Goal: Task Accomplishment & Management: Manage account settings

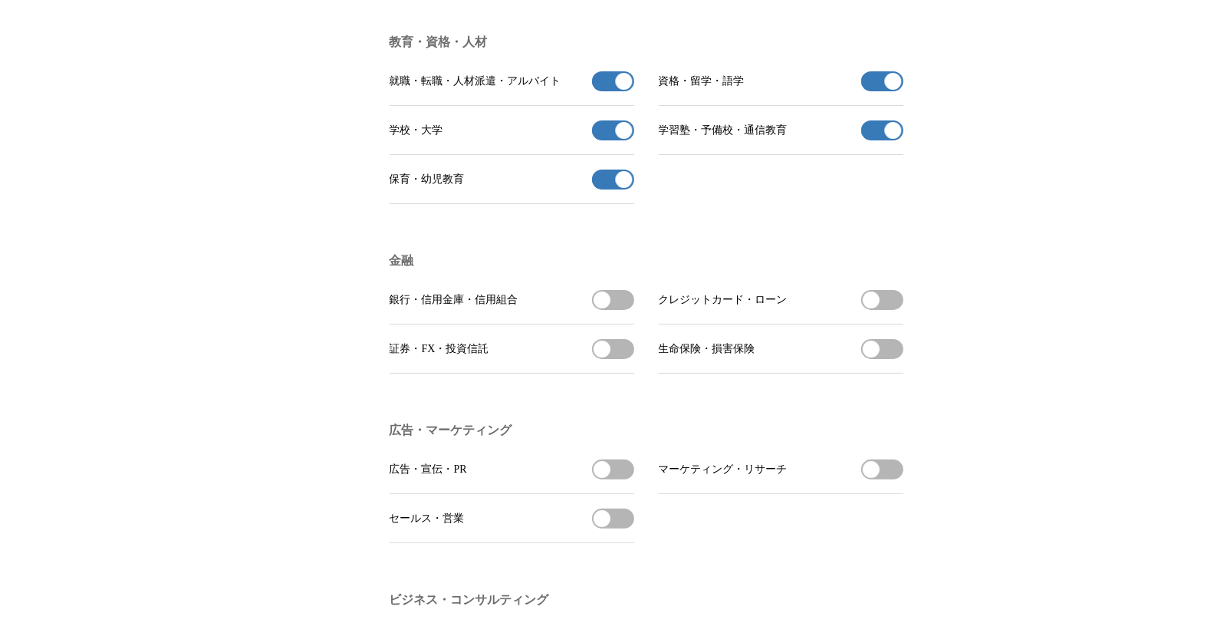
click at [618, 310] on button "銀行・信用金庫・信用組合を受信する" at bounding box center [613, 300] width 42 height 20
drag, startPoint x: 874, startPoint y: 357, endPoint x: 884, endPoint y: 367, distance: 15.2
click at [874, 308] on span "button" at bounding box center [871, 299] width 17 height 17
click at [887, 359] on button "生命保険・損害保険を受信する" at bounding box center [882, 349] width 42 height 20
click at [630, 359] on button "証券・FX・投資信託を受信する" at bounding box center [613, 349] width 42 height 20
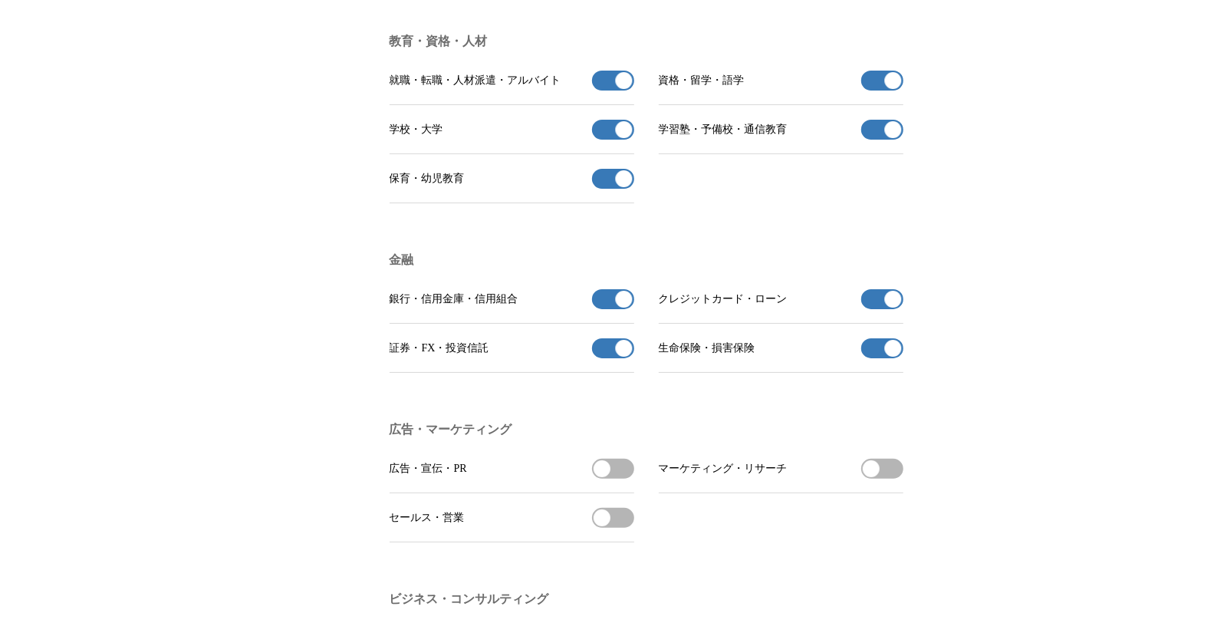
scroll to position [3571, 0]
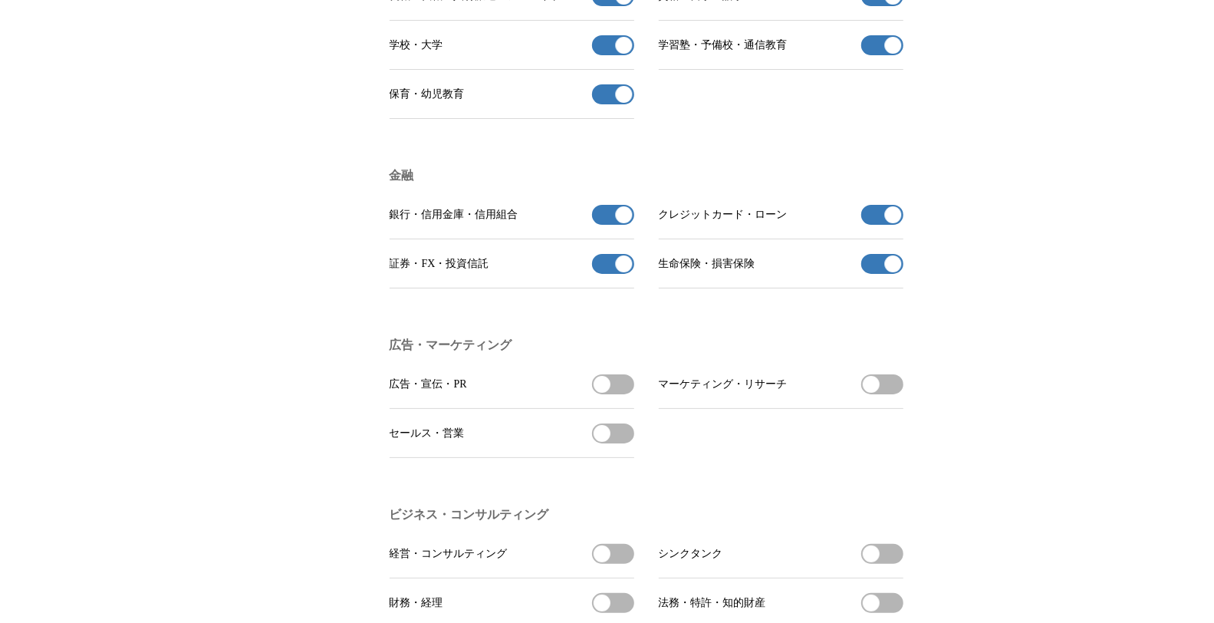
click at [629, 394] on span "広告・宣伝・PRを受信する" at bounding box center [613, 384] width 42 height 20
click at [628, 394] on span "広告・宣伝・PRを受信する" at bounding box center [613, 384] width 42 height 20
click at [629, 443] on button "セールス・営業を受信する" at bounding box center [613, 433] width 42 height 20
click at [617, 394] on button "広告・宣伝・PRを受信する" at bounding box center [613, 384] width 42 height 20
drag, startPoint x: 867, startPoint y: 450, endPoint x: 886, endPoint y: 444, distance: 20.1
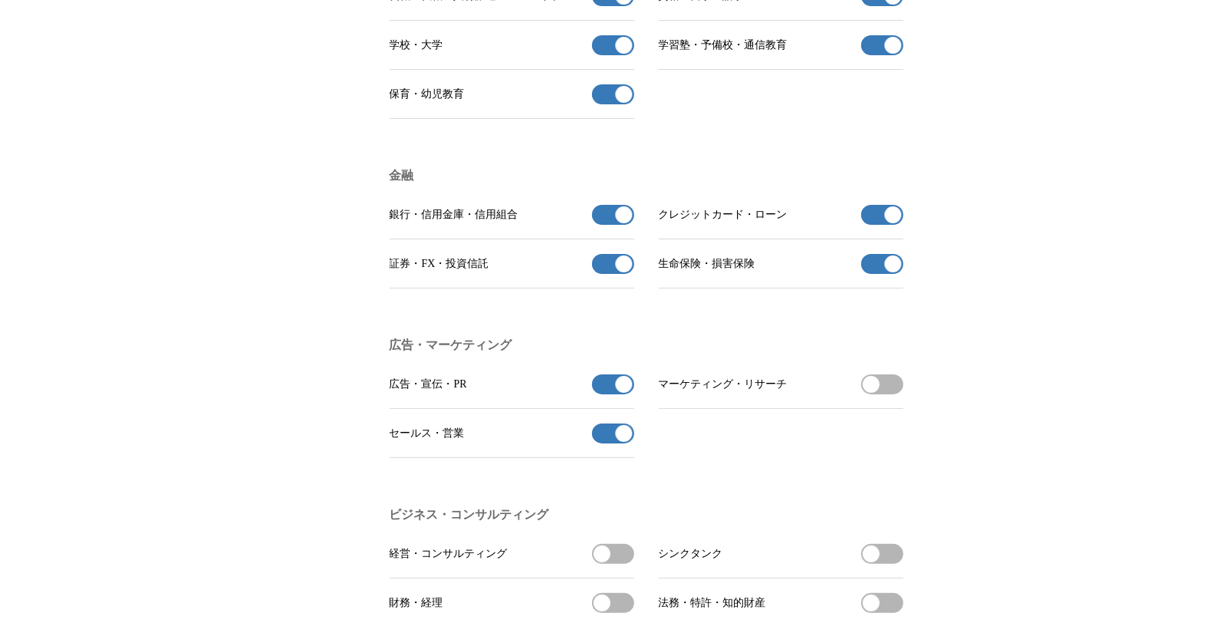
click at [871, 393] on span "button" at bounding box center [871, 384] width 17 height 17
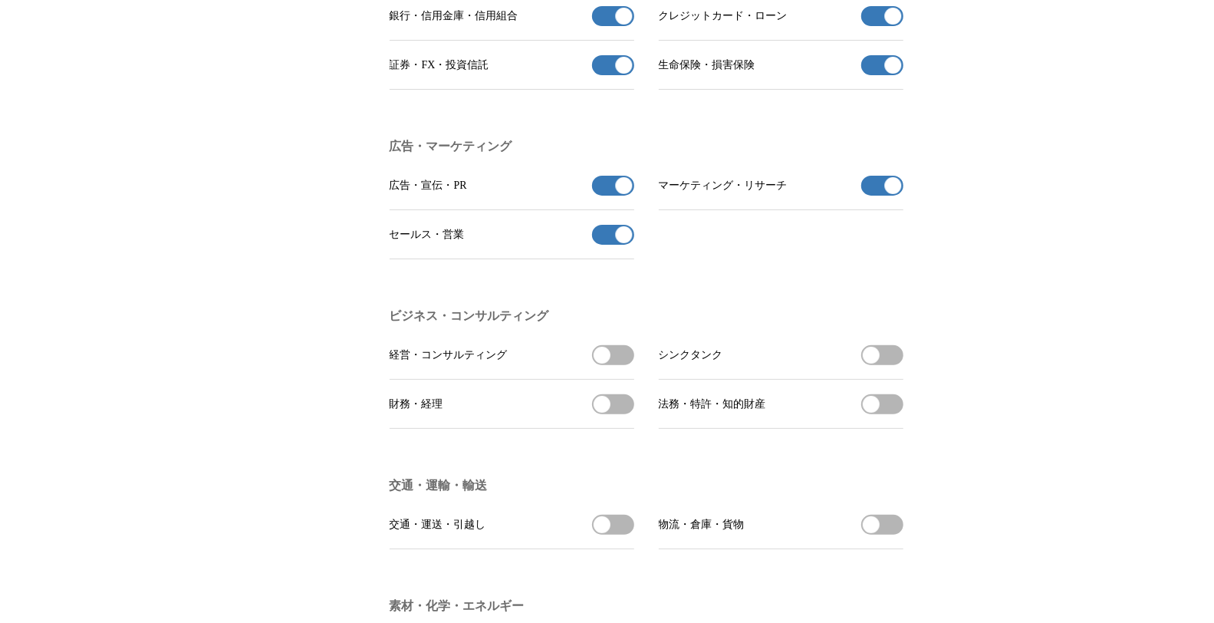
scroll to position [3827, 0]
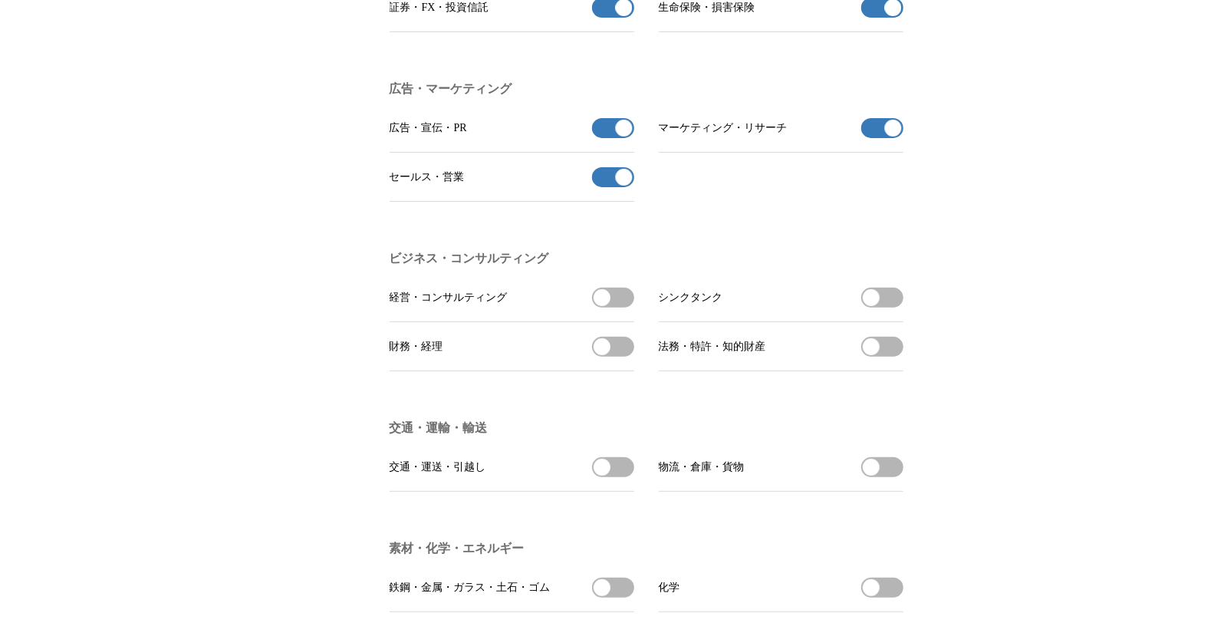
click at [604, 306] on span "button" at bounding box center [602, 297] width 17 height 17
click at [615, 357] on button "財務・経理を受信する" at bounding box center [613, 347] width 42 height 20
click at [885, 357] on button "法務・特許・知的財産を受信する" at bounding box center [882, 347] width 42 height 20
click at [884, 308] on button "シンクタンクを受信する" at bounding box center [882, 298] width 42 height 20
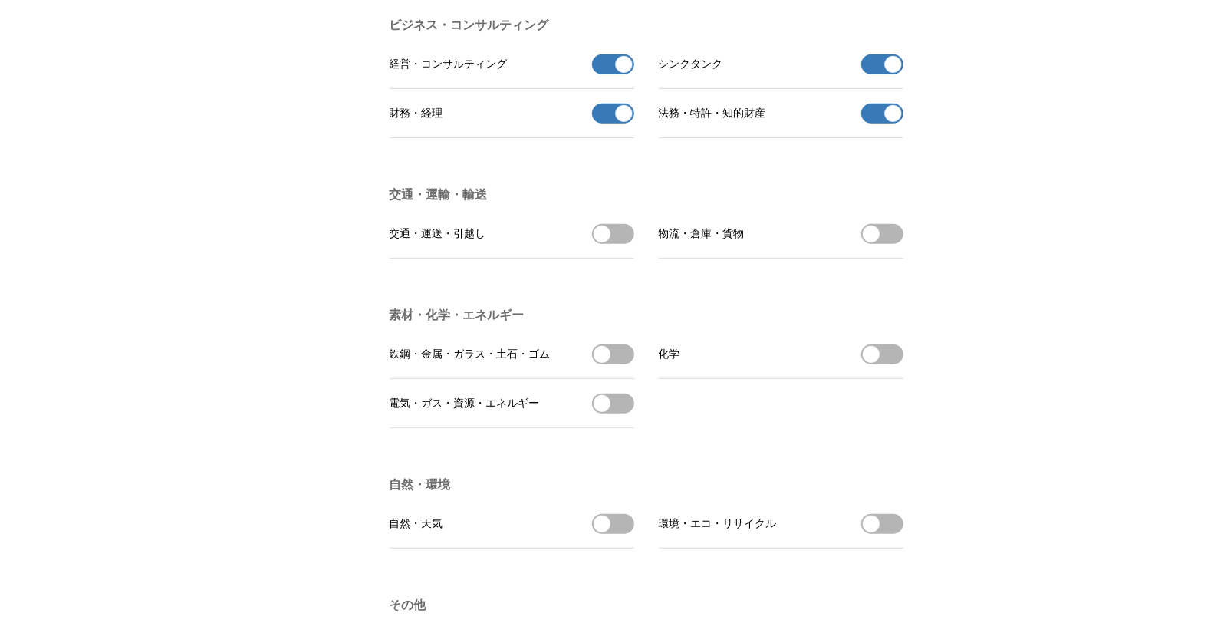
scroll to position [4083, 0]
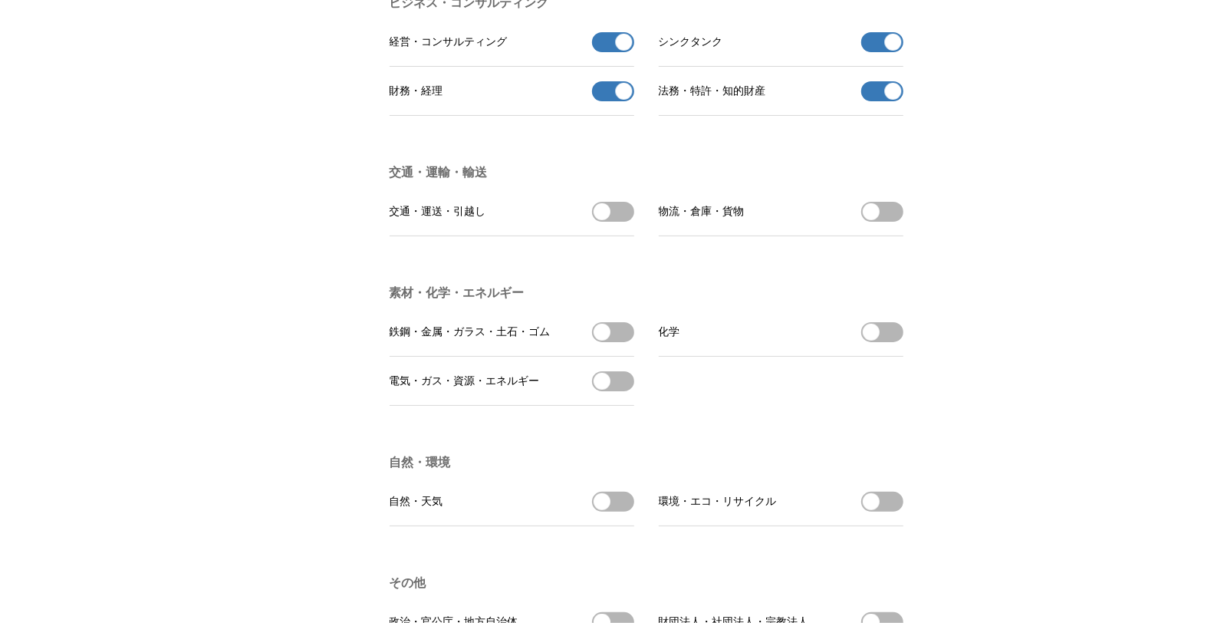
click at [610, 220] on span "button" at bounding box center [602, 211] width 17 height 17
click at [874, 220] on span "button" at bounding box center [871, 211] width 17 height 17
click at [877, 357] on li "化学 化学を受信する" at bounding box center [781, 332] width 245 height 49
click at [876, 341] on span "button" at bounding box center [871, 332] width 17 height 17
click at [617, 342] on button "鉄鋼・金属・ガラス・土石・ゴムを受信する" at bounding box center [613, 332] width 42 height 20
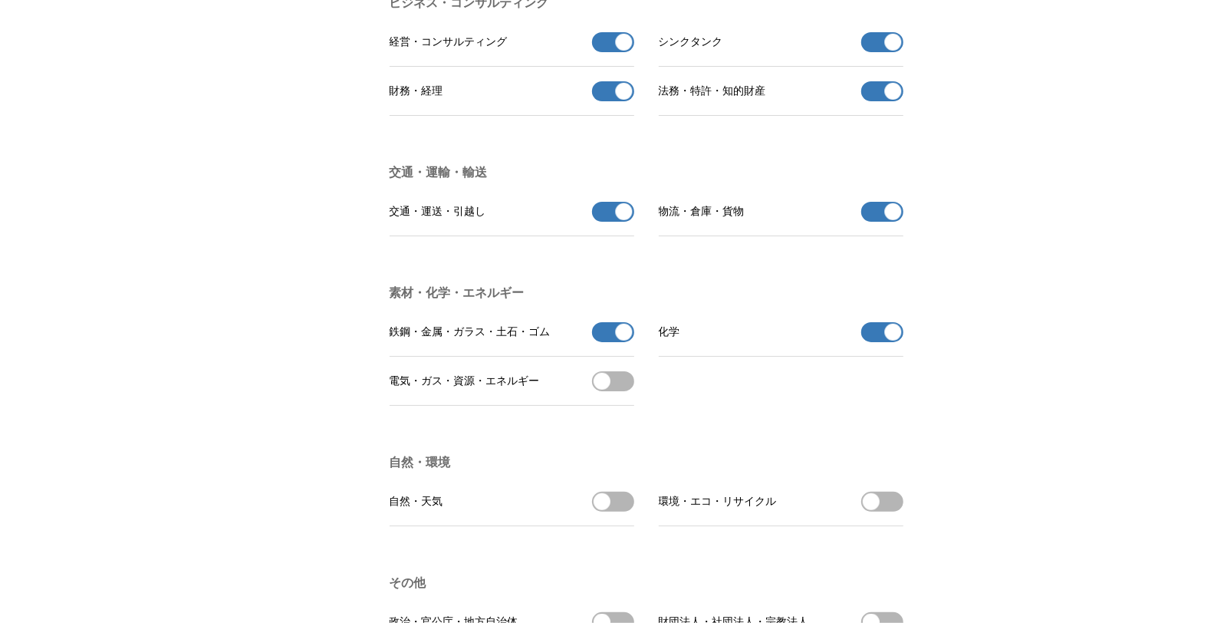
click at [625, 391] on button "電気・ガス・資源・エネルギーを受信する" at bounding box center [613, 381] width 42 height 20
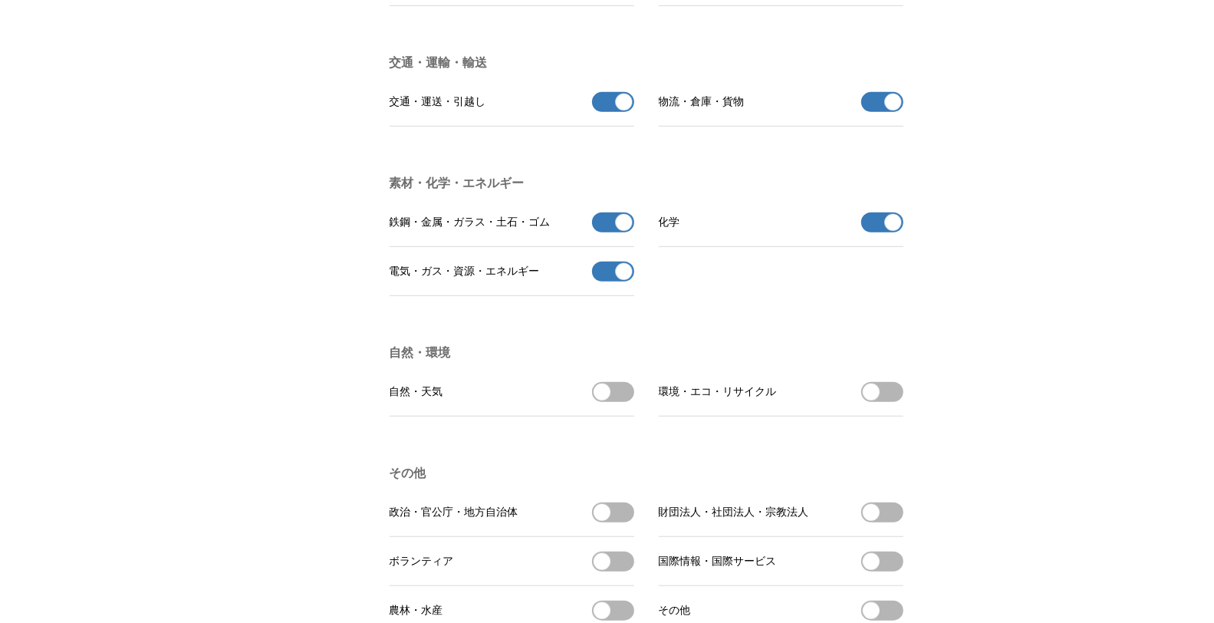
scroll to position [4338, 0]
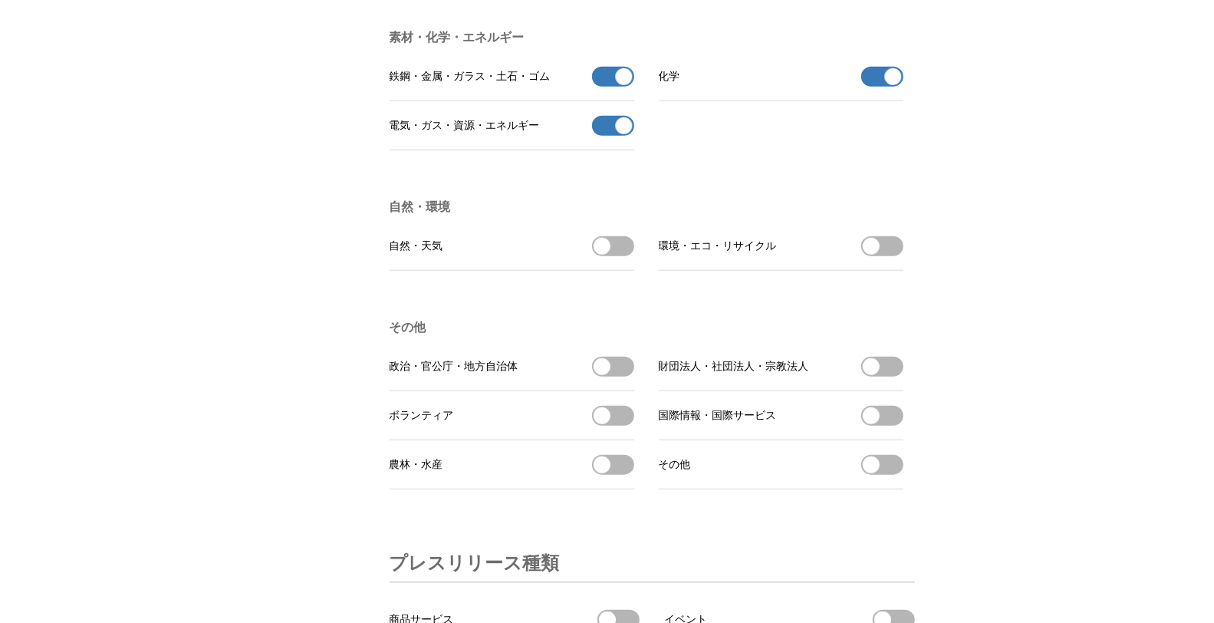
click at [622, 256] on button "自然・天気を受信する" at bounding box center [613, 246] width 42 height 20
click at [890, 256] on button "環境・エコ・リサイクルを受信する" at bounding box center [882, 246] width 42 height 20
click at [888, 377] on button "財団法人・社団法人・宗教法人を受信する" at bounding box center [882, 367] width 42 height 20
click at [624, 377] on button "政治・官公庁・地方自治体を受信する" at bounding box center [613, 367] width 42 height 20
click at [887, 426] on button "国際情報・国際サービスを受信する" at bounding box center [882, 416] width 42 height 20
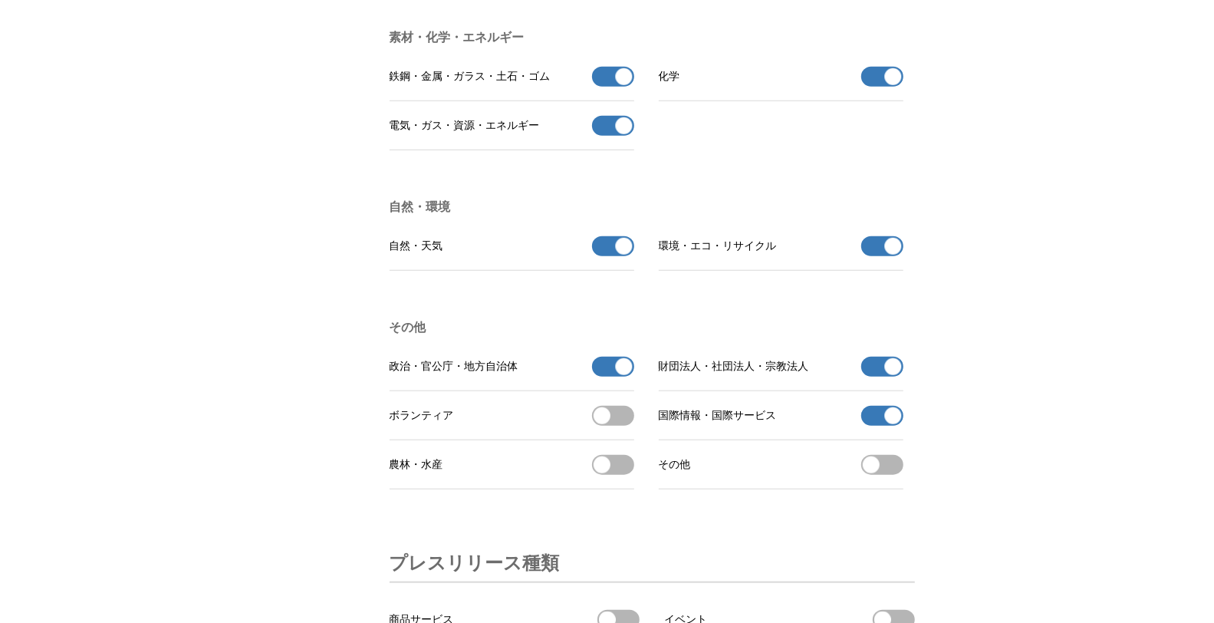
click at [619, 426] on button "ボランティアを受信する" at bounding box center [613, 416] width 42 height 20
click at [618, 489] on li "農林・水産 農林・水産を受信する" at bounding box center [512, 464] width 245 height 49
click at [627, 475] on button "農林・水産を受信する" at bounding box center [613, 465] width 42 height 20
click at [879, 475] on button "その他を受信する" at bounding box center [882, 465] width 42 height 20
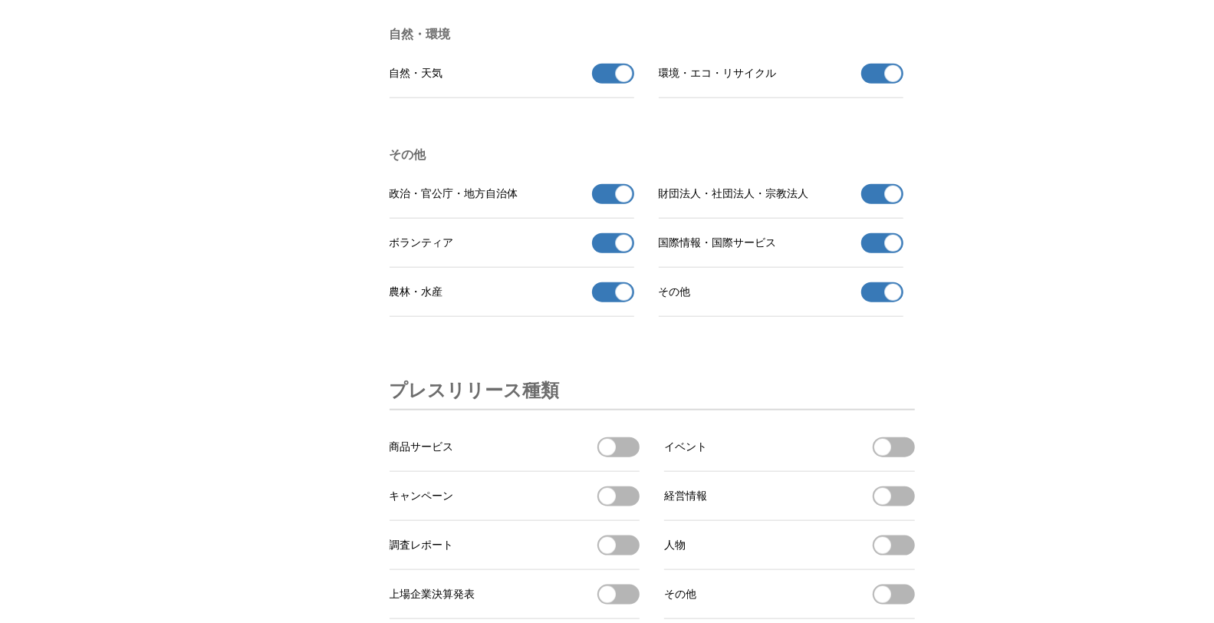
scroll to position [4679, 0]
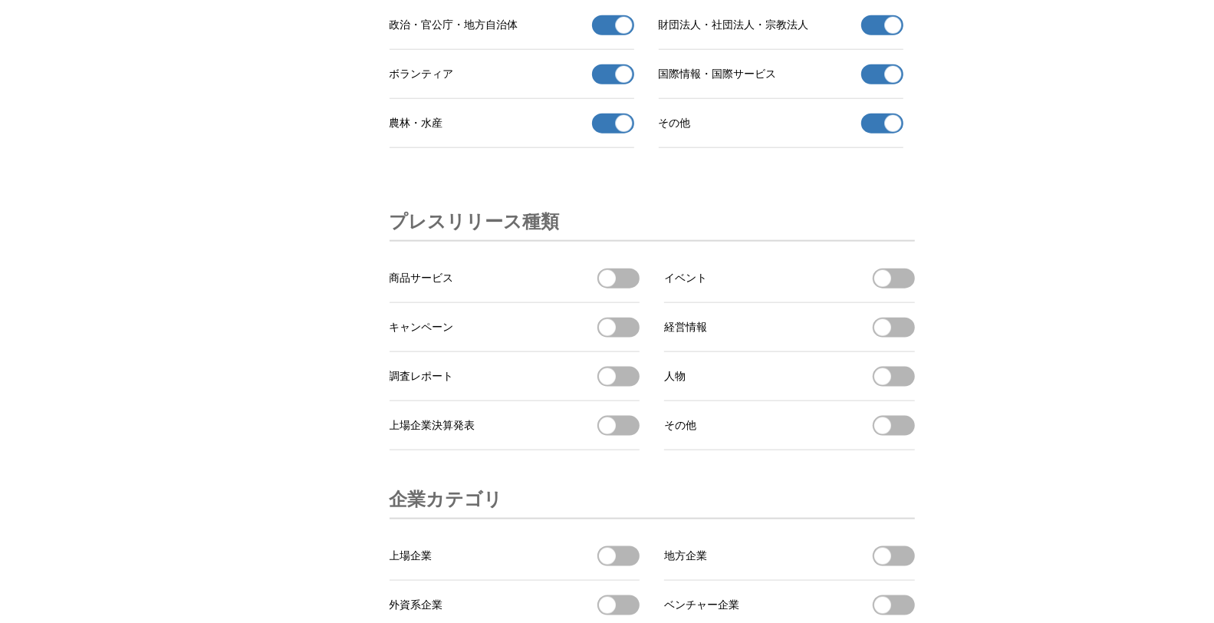
click at [621, 288] on button "商品サービスを受信する" at bounding box center [618, 278] width 42 height 20
click at [626, 337] on button "キャンペーンを受信する" at bounding box center [618, 328] width 42 height 20
click at [622, 387] on button "調査レポートを受信する" at bounding box center [618, 377] width 42 height 20
click at [624, 436] on button "上場企業決算発表を受信する" at bounding box center [618, 426] width 42 height 20
click at [910, 288] on button "イベントを受信する" at bounding box center [894, 278] width 42 height 20
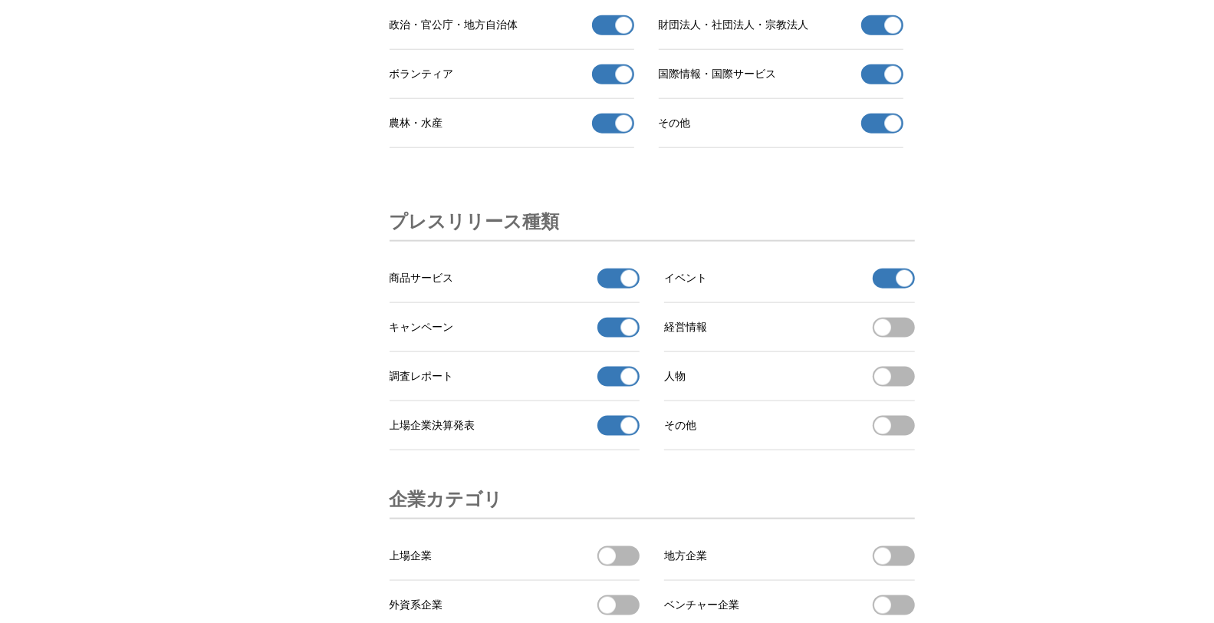
click at [905, 337] on button "経営情報を受信する" at bounding box center [894, 328] width 42 height 20
click at [894, 387] on button "人物を受信する" at bounding box center [894, 377] width 42 height 20
click at [894, 436] on button "その他 を受信する" at bounding box center [894, 426] width 42 height 20
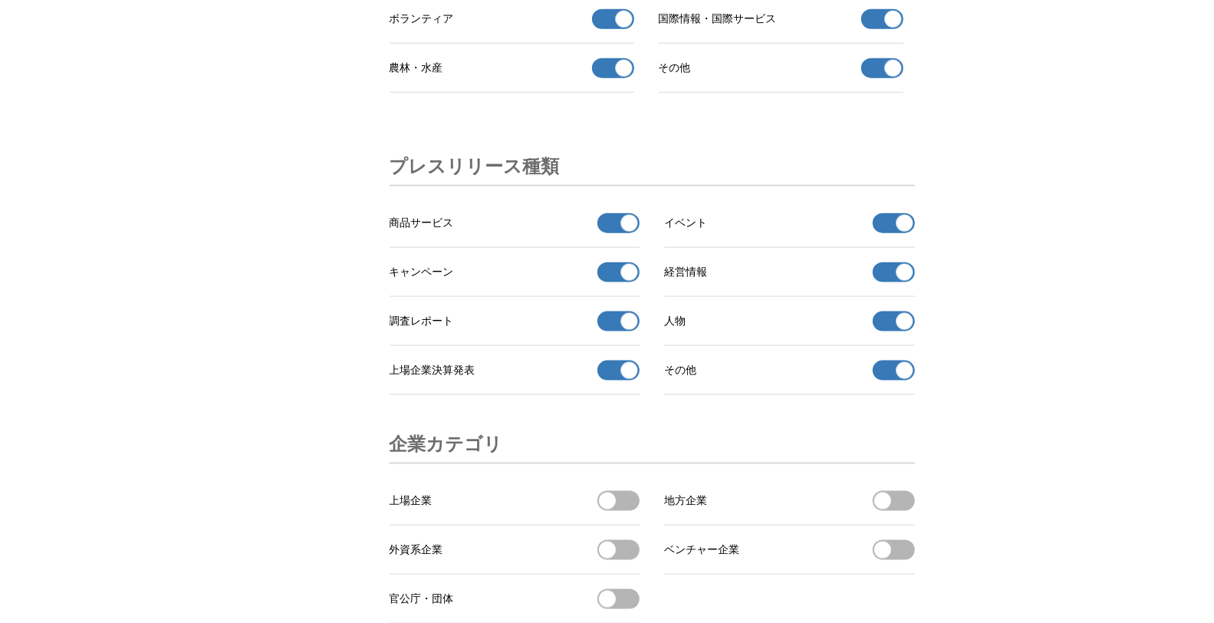
scroll to position [4850, 0]
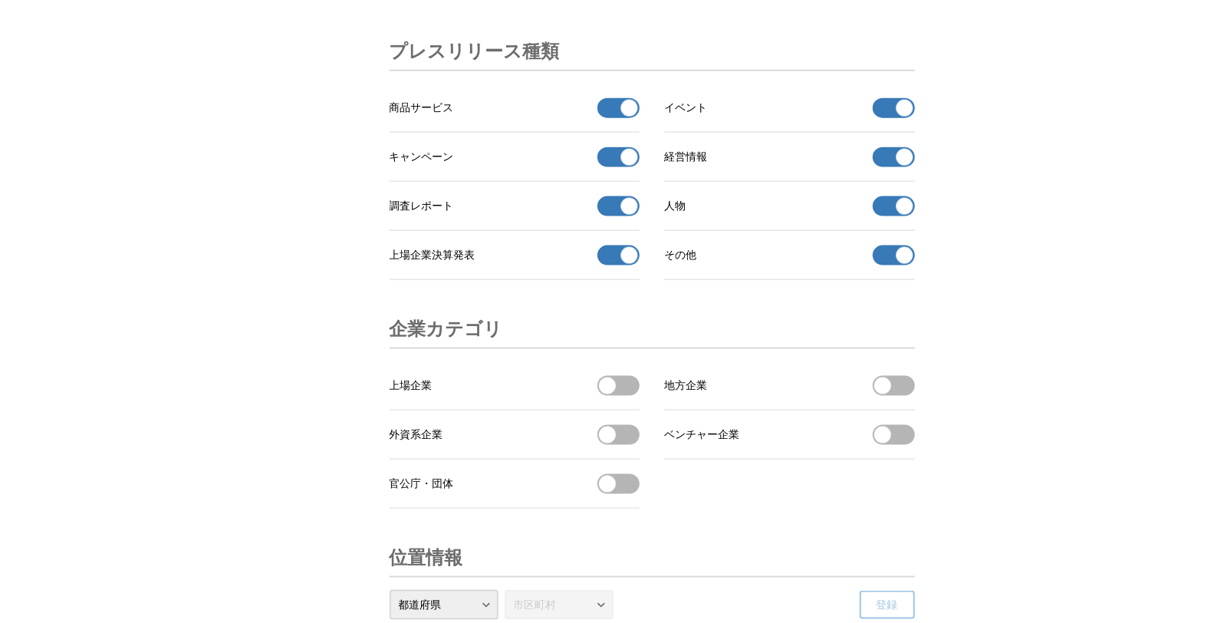
click at [628, 396] on button "上場企業を受信する" at bounding box center [618, 386] width 42 height 20
click at [630, 445] on button "外資系企業を受信する" at bounding box center [618, 435] width 42 height 20
click at [627, 494] on button "官公庁・団体を受信する" at bounding box center [618, 484] width 42 height 20
click at [883, 394] on span "button" at bounding box center [882, 385] width 17 height 17
click at [899, 445] on button "ベンチャー企業を受信する" at bounding box center [894, 435] width 42 height 20
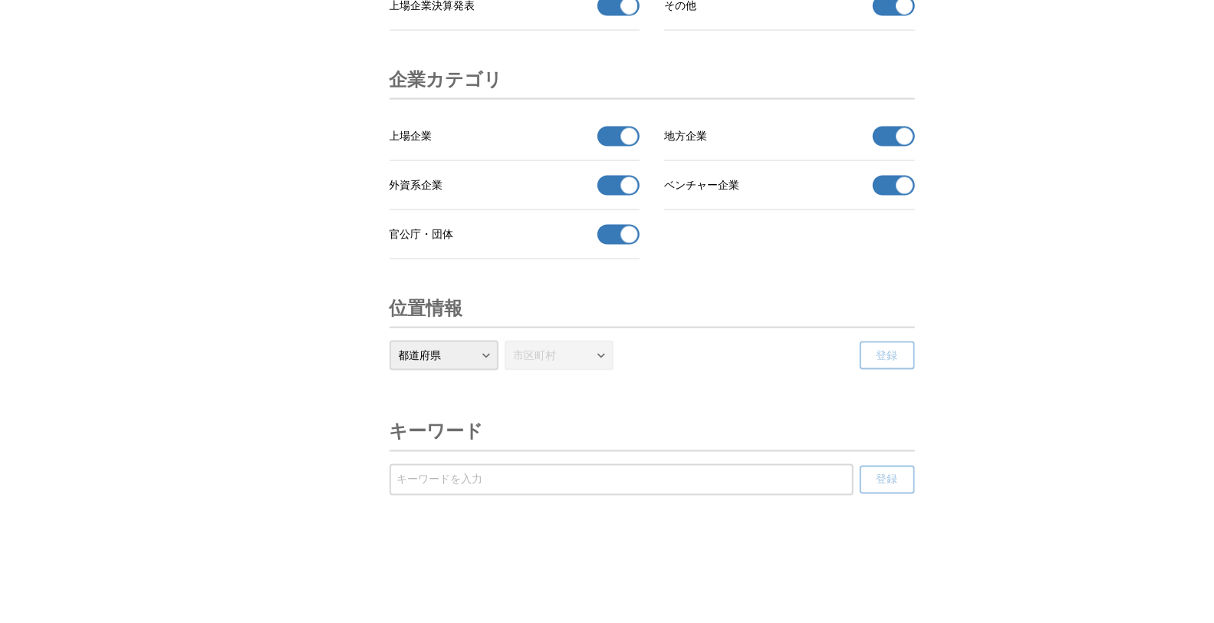
scroll to position [5175, 0]
click at [488, 360] on select "都道府県 北海道 青森県 岩手県 宮城県 秋田県 山形県 福島県 茨城県 栃木県 群馬県 埼玉県 千葉県 東京都 神奈川県 新潟県 富山県 石川県 福井県 山…" at bounding box center [444, 356] width 109 height 30
click at [480, 360] on select "都道府県 北海道 青森県 岩手県 宮城県 秋田県 山形県 福島県 茨城県 栃木県 群馬県 埼玉県 千葉県 東京都 神奈川県 新潟県 富山県 石川県 福井県 山…" at bounding box center [444, 356] width 109 height 30
click at [390, 341] on select "都道府県 北海道 青森県 岩手県 宮城県 秋田県 山形県 福島県 茨城県 栃木県 群馬県 埼玉県 千葉県 東京都 神奈川県 新潟県 富山県 石川県 福井県 山…" at bounding box center [444, 356] width 109 height 30
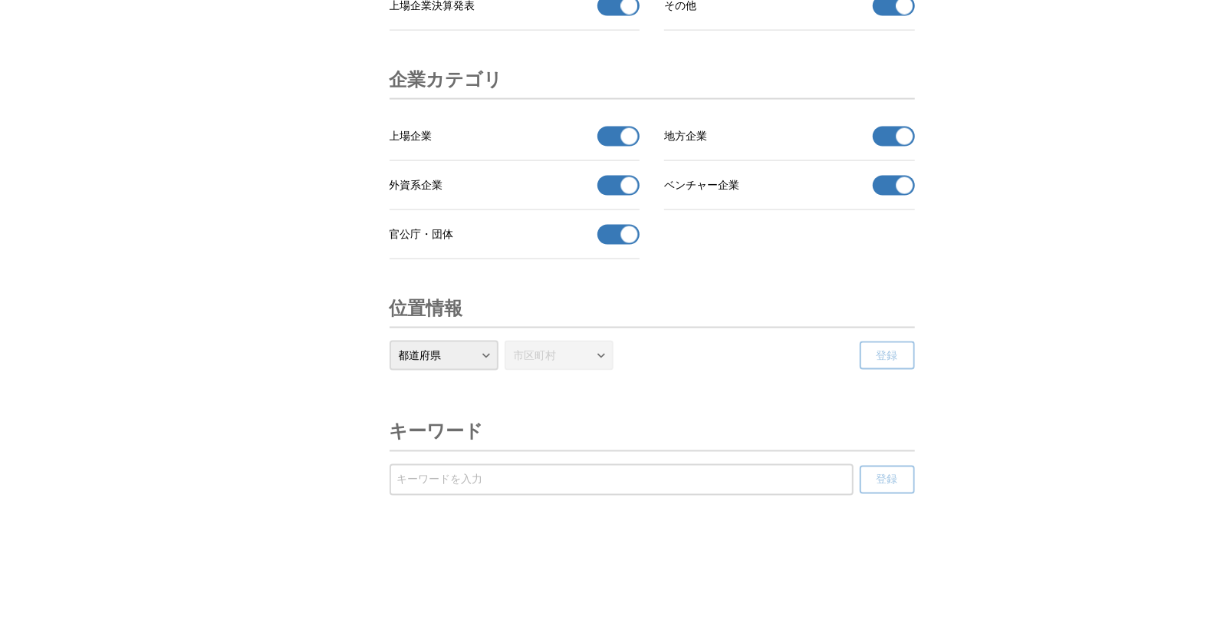
click at [438, 341] on select "都道府県 北海道 青森県 岩手県 宮城県 秋田県 山形県 福島県 茨城県 栃木県 群馬県 埼玉県 千葉県 東京都 神奈川県 新潟県 富山県 石川県 福井県 山…" at bounding box center [444, 356] width 109 height 30
click at [475, 364] on select "都道府県 北海道 青森県 岩手県 宮城県 秋田県 山形県 福島県 茨城県 栃木県 群馬県 埼玉県 千葉県 東京都 神奈川県 新潟県 富山県 石川県 福井県 山…" at bounding box center [444, 356] width 109 height 30
select select "13"
click at [390, 341] on select "都道府県 北海道 青森県 岩手県 宮城県 秋田県 山形県 福島県 茨城県 栃木県 群馬県 埼玉県 千葉県 東京都 神奈川県 新潟県 富山県 石川県 福井県 山…" at bounding box center [444, 356] width 109 height 30
click at [588, 350] on select "市区町村 千代田区 中央区 港区 新宿区 文京区 台東区 墨田区 江東区 品川区 目黒区 大田区 世田谷区 渋谷区 中野区 杉並区 豊島区 北区 荒川区 板橋…" at bounding box center [559, 356] width 109 height 30
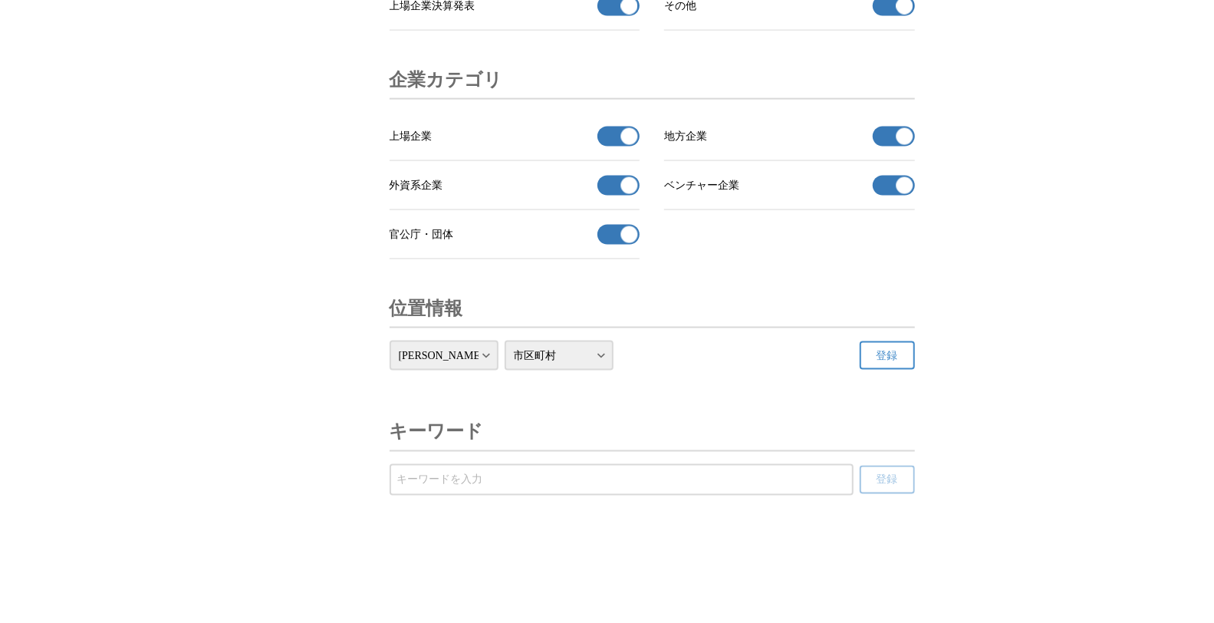
click at [884, 350] on span "登録" at bounding box center [887, 356] width 21 height 14
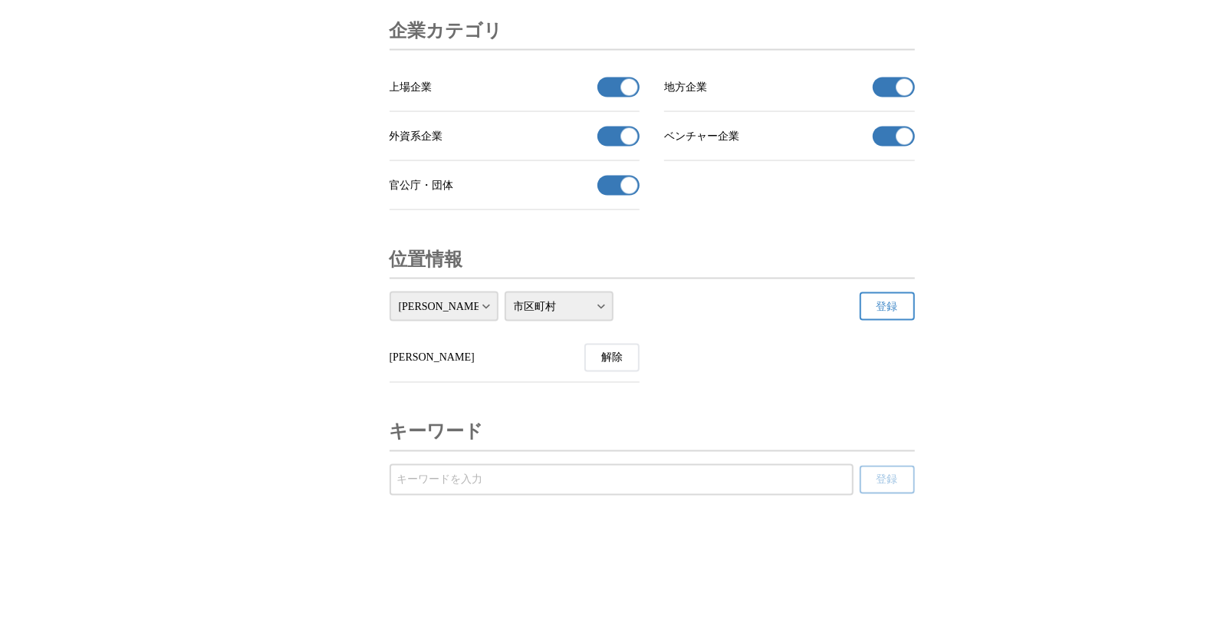
scroll to position [5224, 0]
click at [629, 359] on button "解除" at bounding box center [611, 358] width 55 height 28
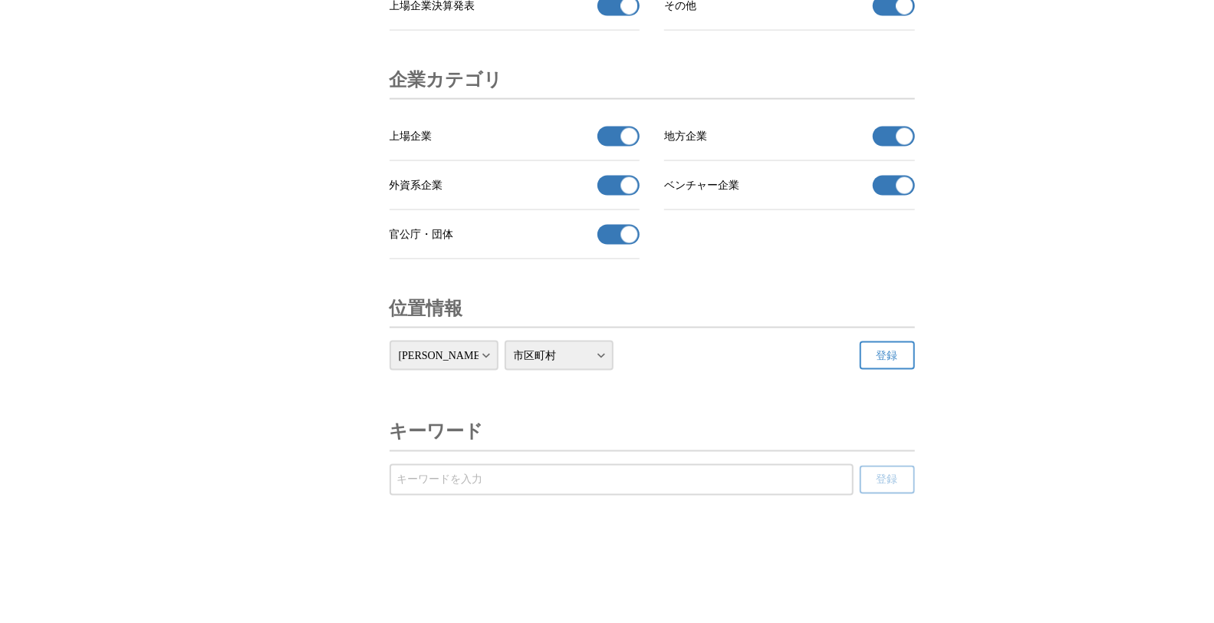
click at [464, 357] on select "都道府県 北海道 青森県 岩手県 宮城県 秋田県 山形県 福島県 茨城県 栃木県 群馬県 埼玉県 千葉県 東京都 神奈川県 新潟県 富山県 石川県 福井県 山…" at bounding box center [444, 356] width 109 height 30
click at [390, 341] on select "都道府県 北海道 青森県 岩手県 宮城県 秋田県 山形県 福島県 茨城県 栃木県 群馬県 埼玉県 千葉県 東京都 神奈川県 新潟県 富山県 石川県 福井県 山…" at bounding box center [444, 356] width 109 height 30
click at [458, 360] on select "都道府県 北海道 青森県 岩手県 宮城県 秋田県 山形県 福島県 茨城県 栃木県 群馬県 埼玉県 千葉県 東京都 神奈川県 新潟県 富山県 石川県 福井県 山…" at bounding box center [444, 356] width 109 height 30
select select "13"
click at [390, 341] on select "都道府県 北海道 青森県 岩手県 宮城県 秋田県 山形県 福島県 茨城県 栃木県 群馬県 埼玉県 千葉県 東京都 神奈川県 新潟県 富山県 石川県 福井県 山…" at bounding box center [444, 356] width 109 height 30
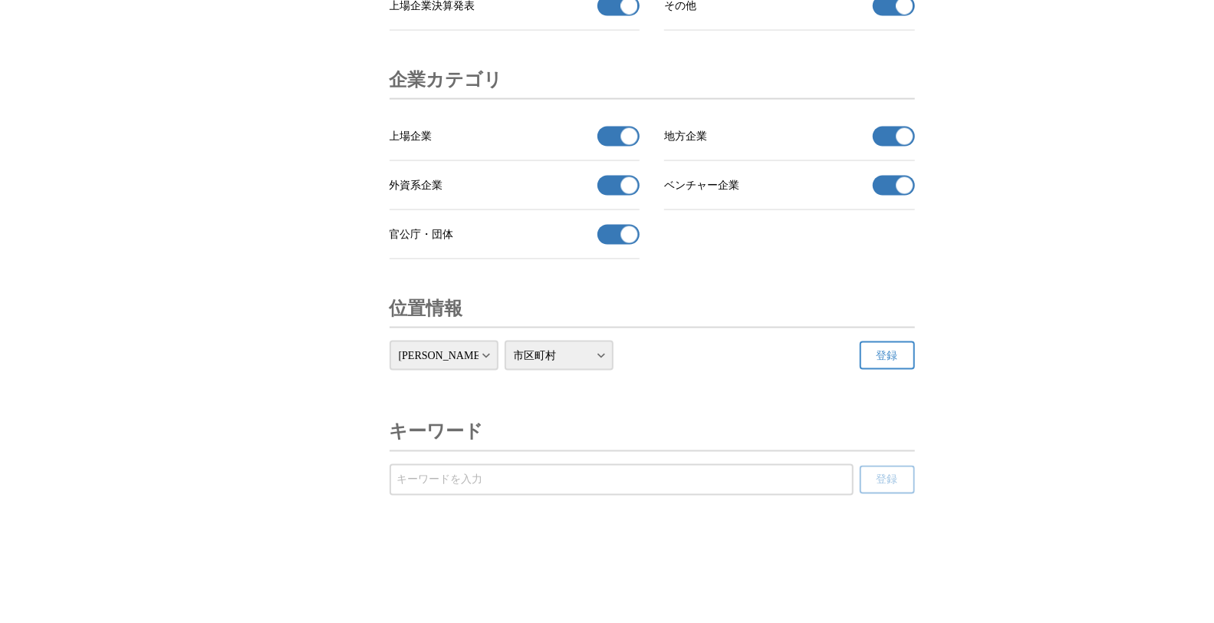
click at [910, 347] on button "登録" at bounding box center [887, 355] width 55 height 28
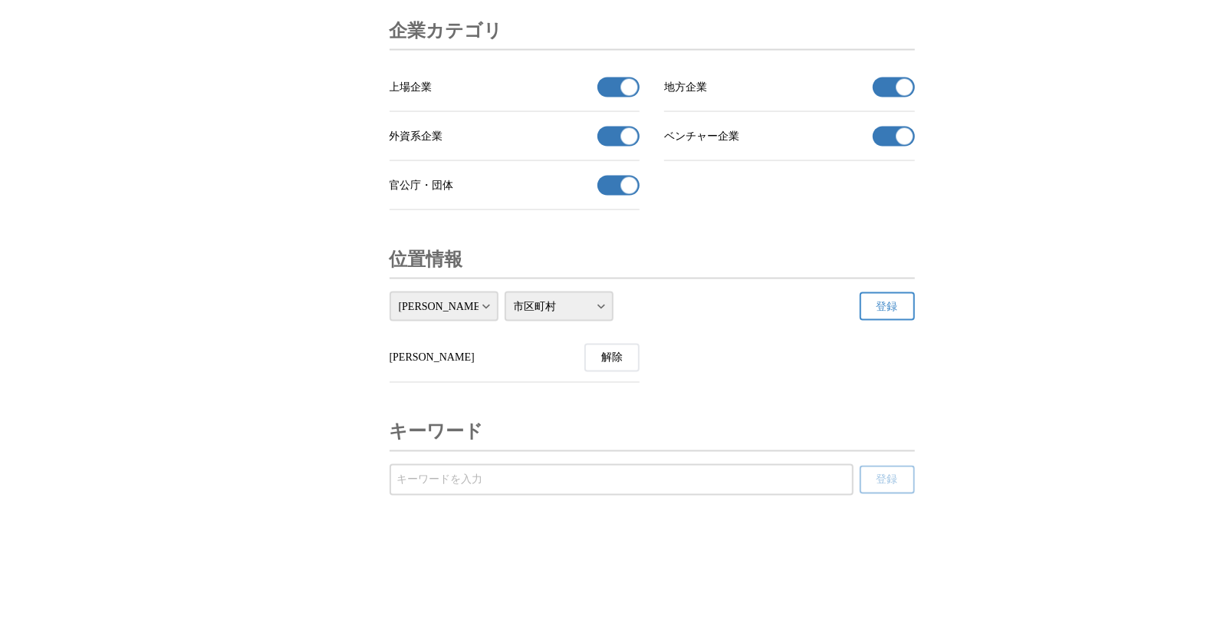
scroll to position [5224, 0]
click at [620, 478] on input "受信するキーワードを登録する" at bounding box center [621, 480] width 449 height 17
click at [694, 421] on header "キーワード" at bounding box center [652, 432] width 525 height 38
click at [755, 488] on input "受信するキーワードを登録する" at bounding box center [621, 480] width 449 height 17
type input "リリース"
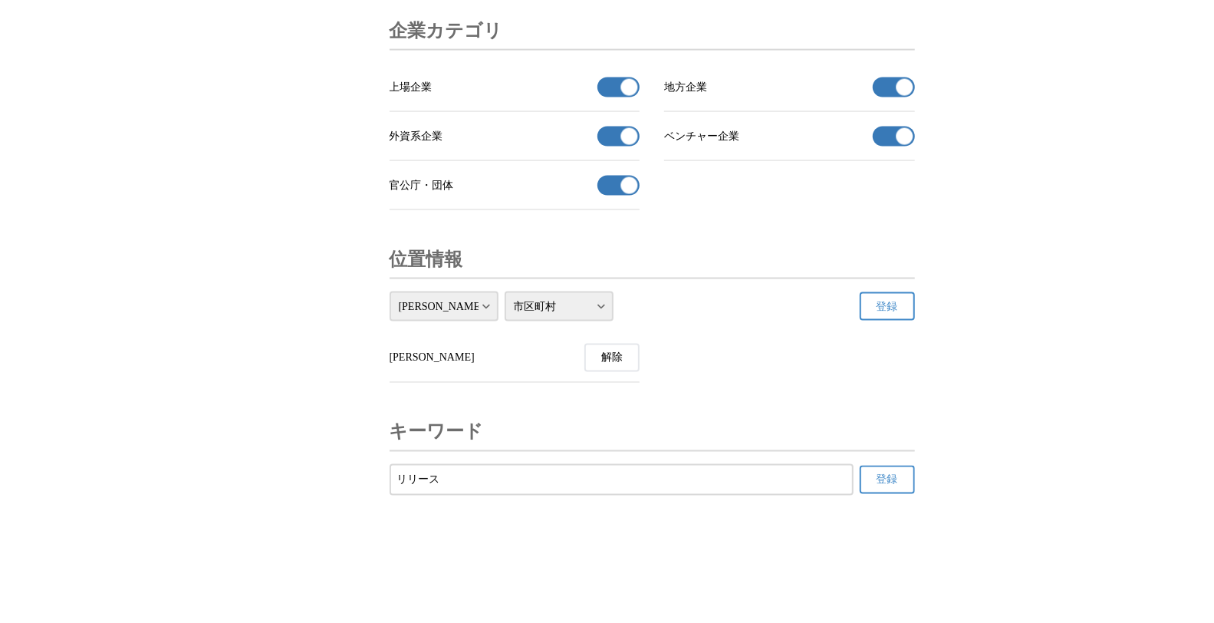
drag, startPoint x: 759, startPoint y: 413, endPoint x: 784, endPoint y: 418, distance: 25.1
click at [874, 468] on button "登録" at bounding box center [887, 480] width 55 height 28
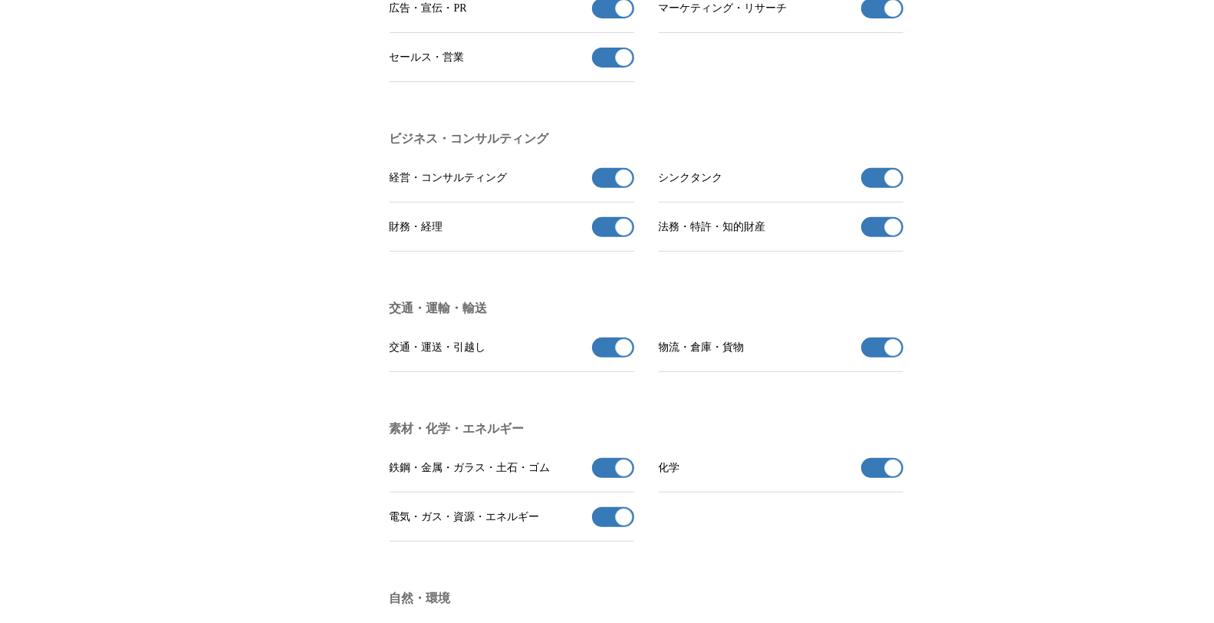
scroll to position [5273, 0]
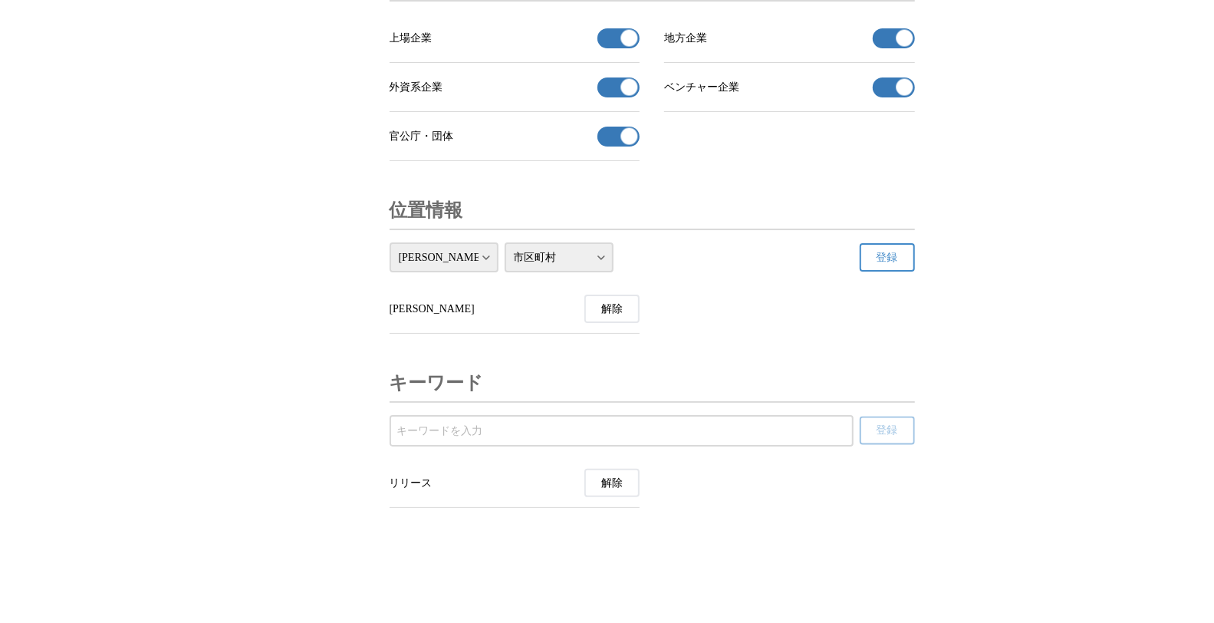
click at [613, 489] on span "解除" at bounding box center [611, 483] width 21 height 14
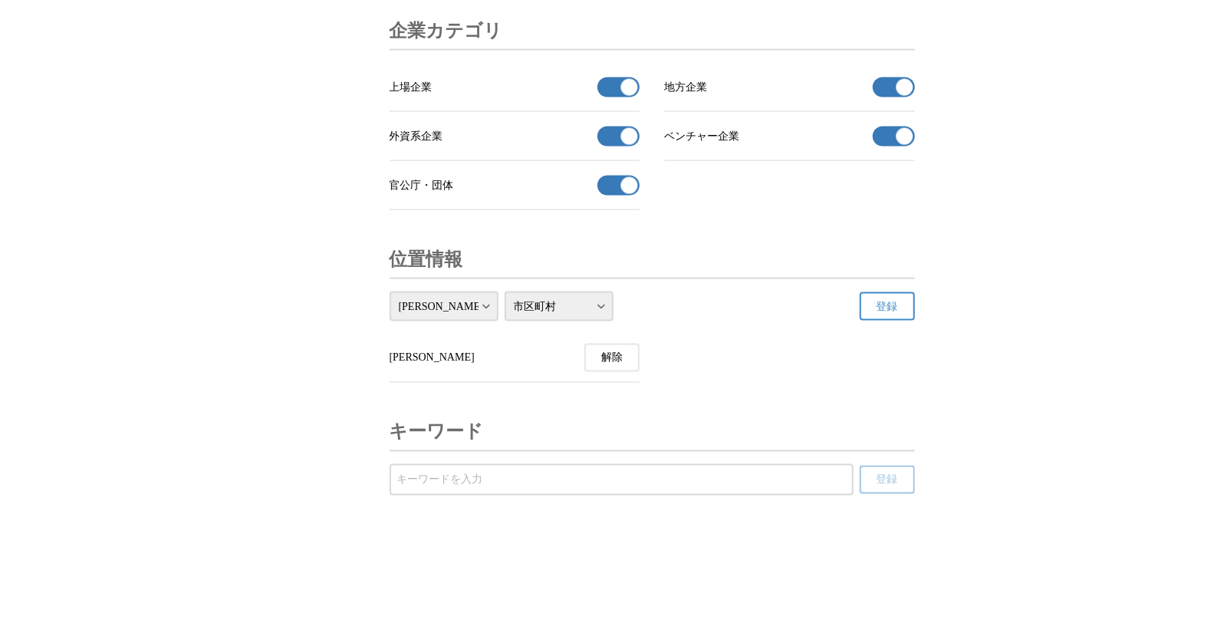
click at [618, 367] on button "解除" at bounding box center [611, 358] width 55 height 28
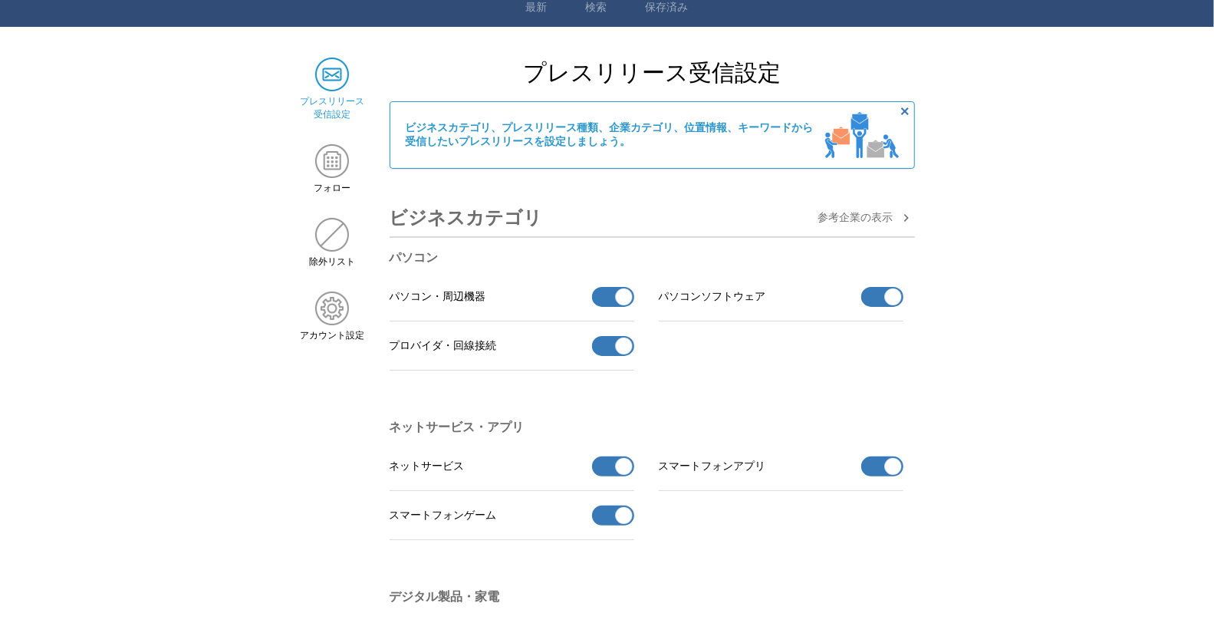
scroll to position [0, 0]
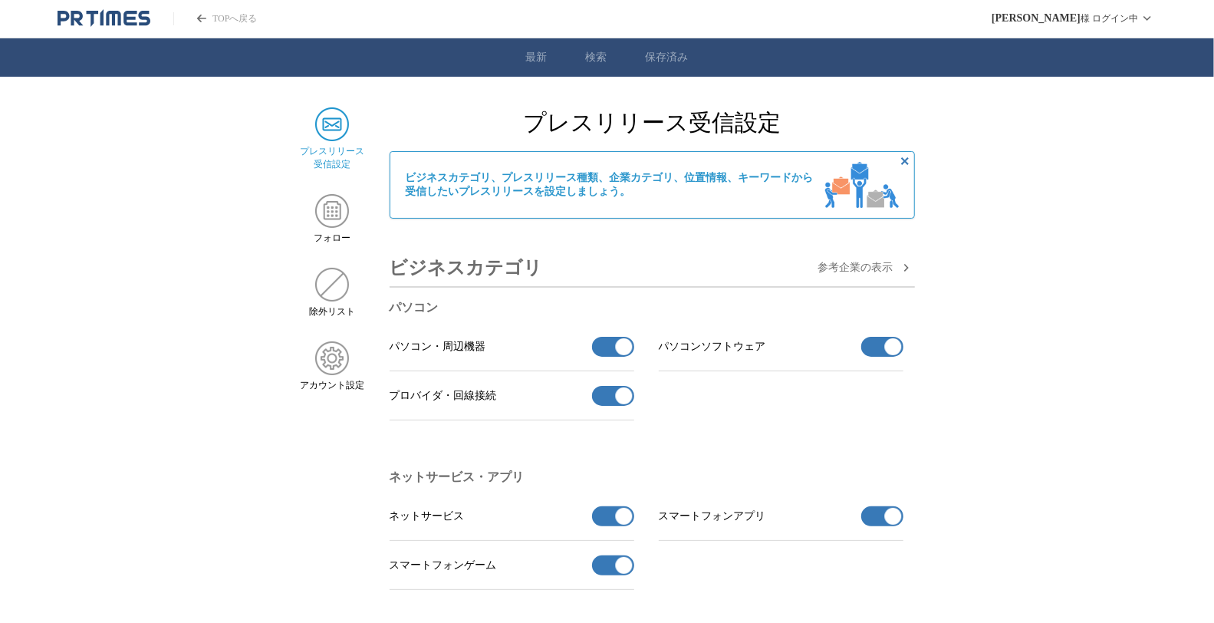
click at [835, 265] on span "参考企業の 表示" at bounding box center [855, 268] width 75 height 14
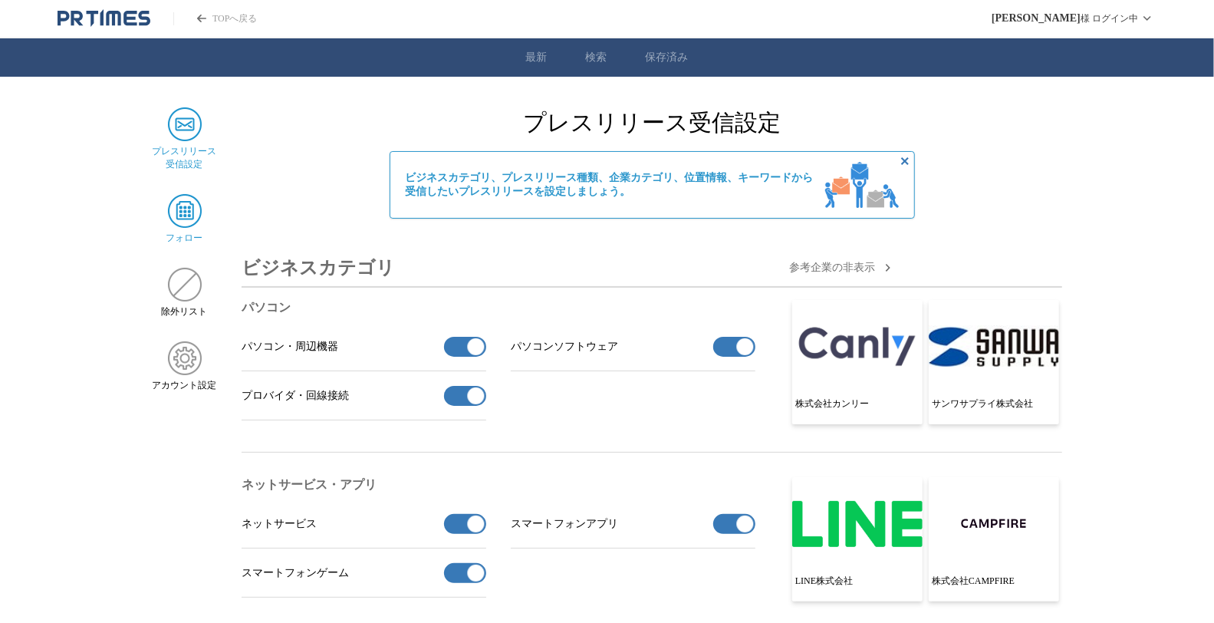
click at [198, 221] on img at bounding box center [185, 211] width 34 height 34
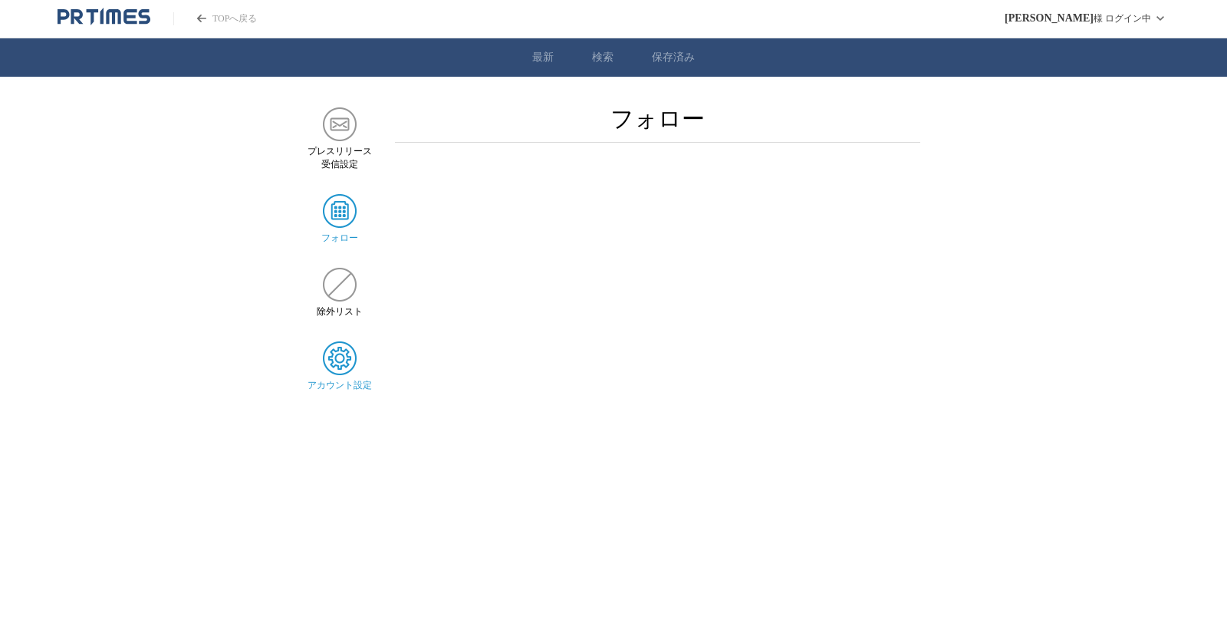
click at [337, 363] on img at bounding box center [340, 358] width 34 height 34
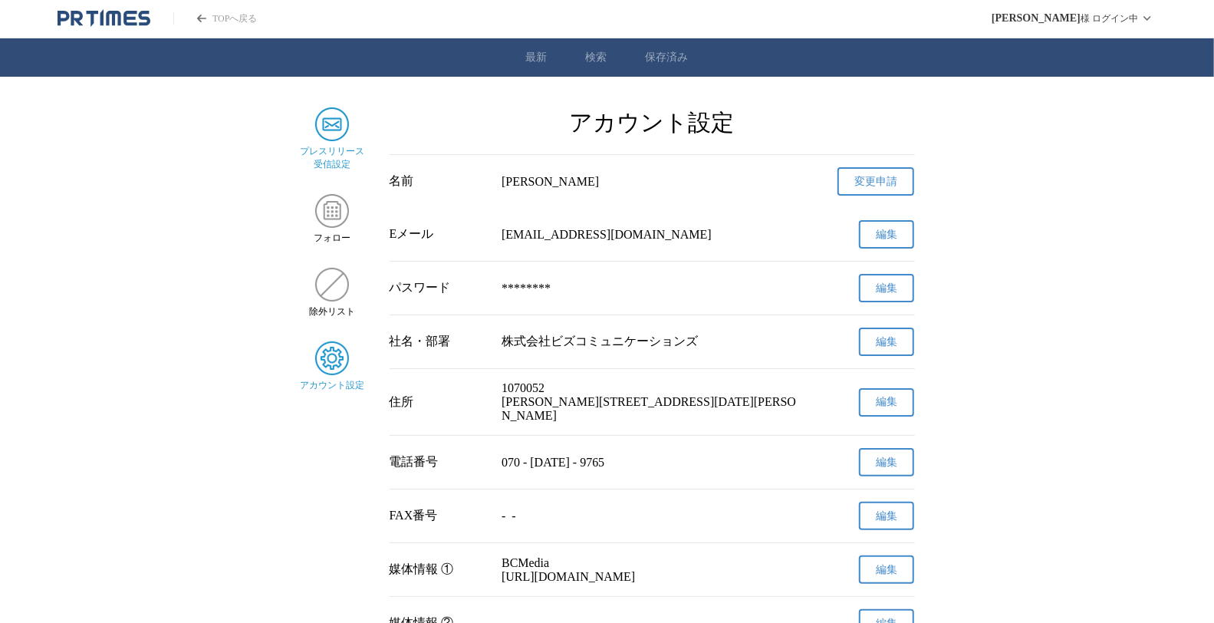
click at [340, 135] on img at bounding box center [332, 124] width 34 height 34
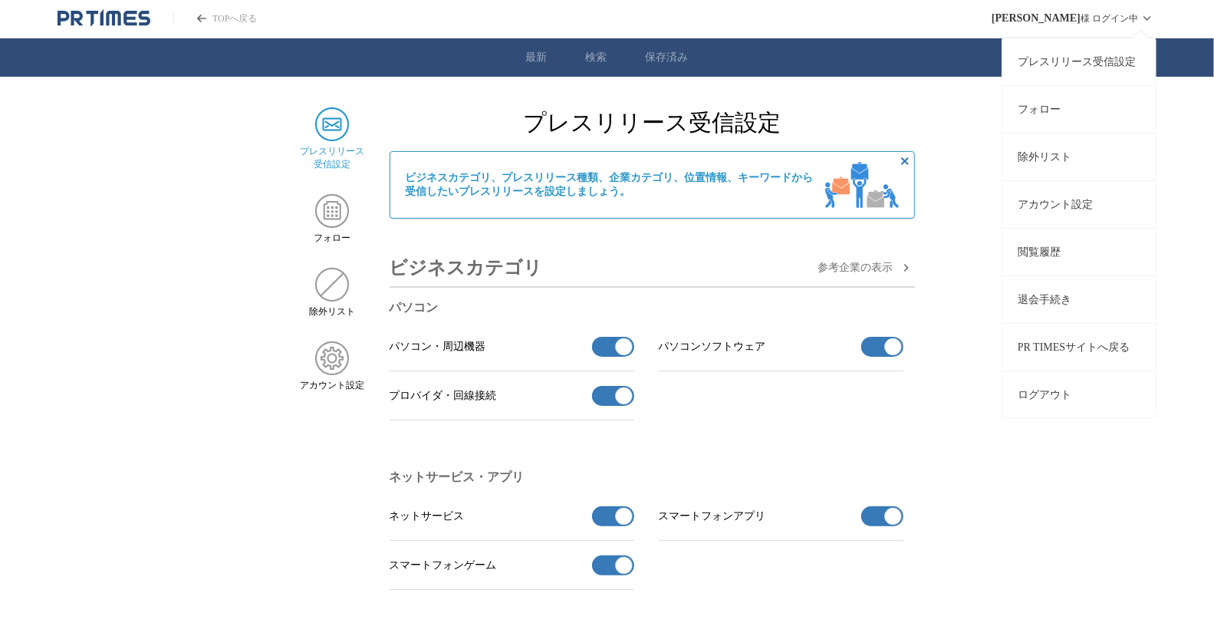
click at [1055, 196] on link "アカウント設定" at bounding box center [1078, 204] width 153 height 48
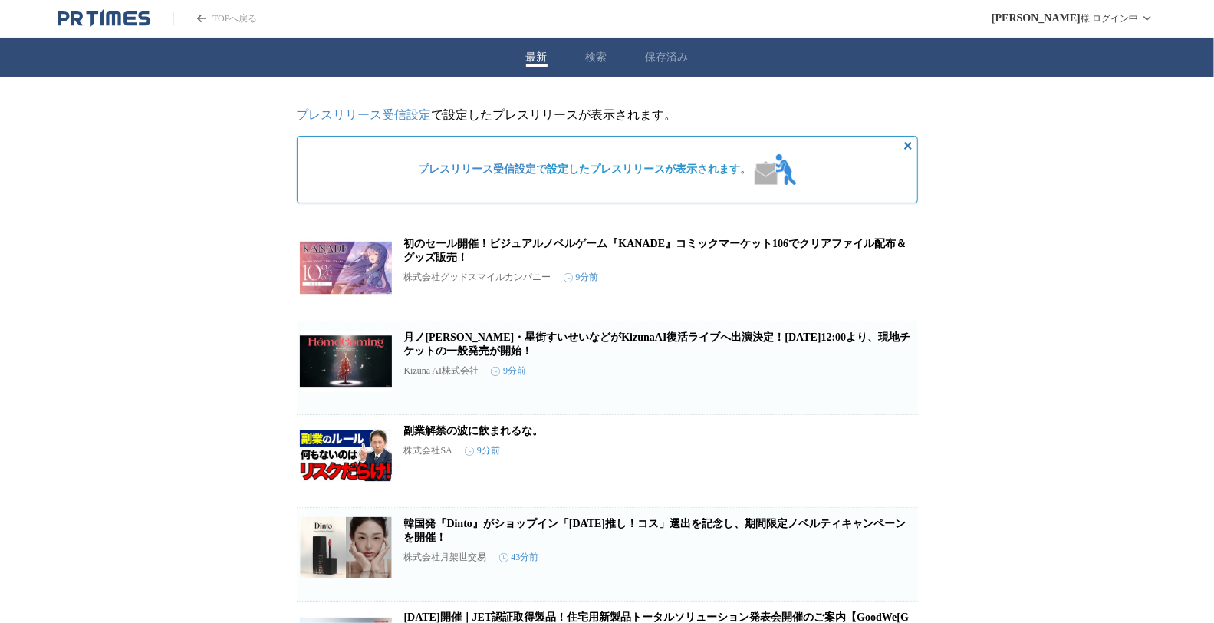
click at [114, 23] on icon "PR TIMESのトップページはこちら" at bounding box center [113, 18] width 15 height 15
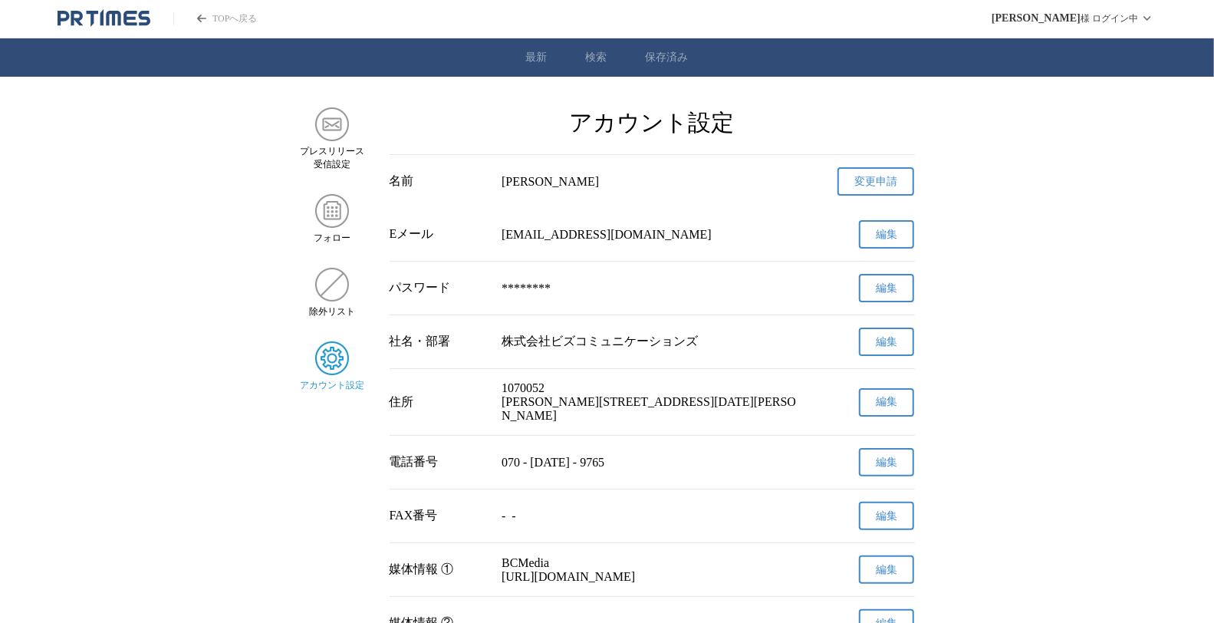
click at [873, 234] on button "編集" at bounding box center [886, 234] width 55 height 28
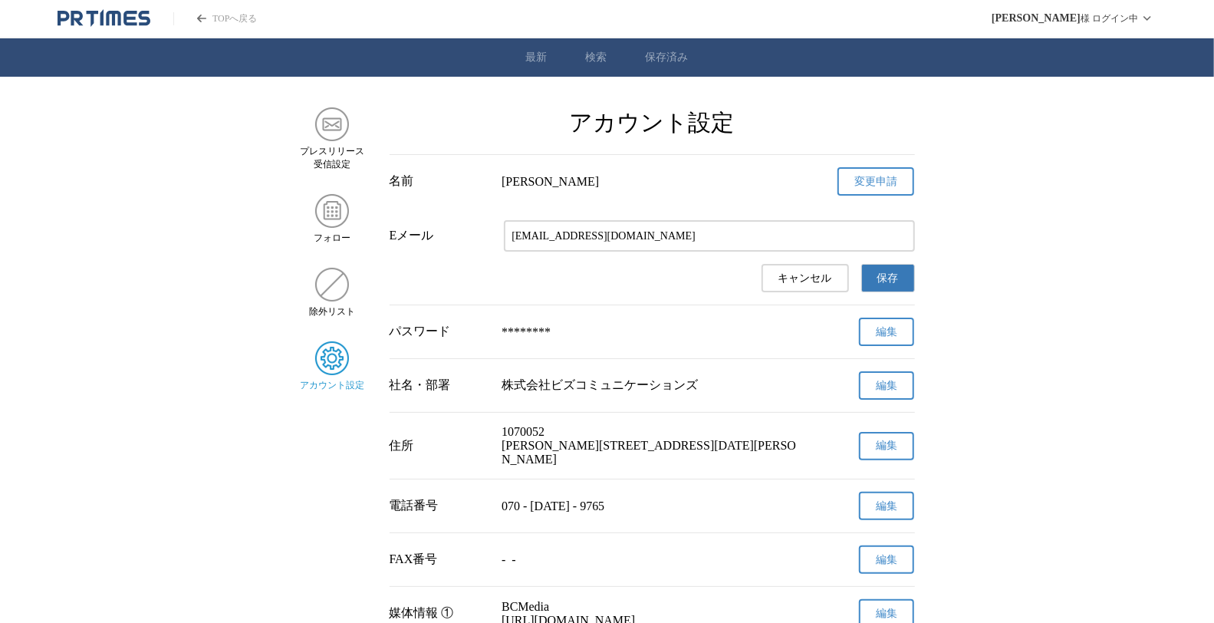
click at [1062, 233] on main "プレスリリース 受信設定 フォロー 除外リスト アカウント設定 アカウント設定 名前 [PERSON_NAME] 変更申請 確認メールを送信しました メールの…" at bounding box center [607, 555] width 1214 height 897
click at [314, 136] on div "プレスリリース 受信設定" at bounding box center [332, 139] width 65 height 64
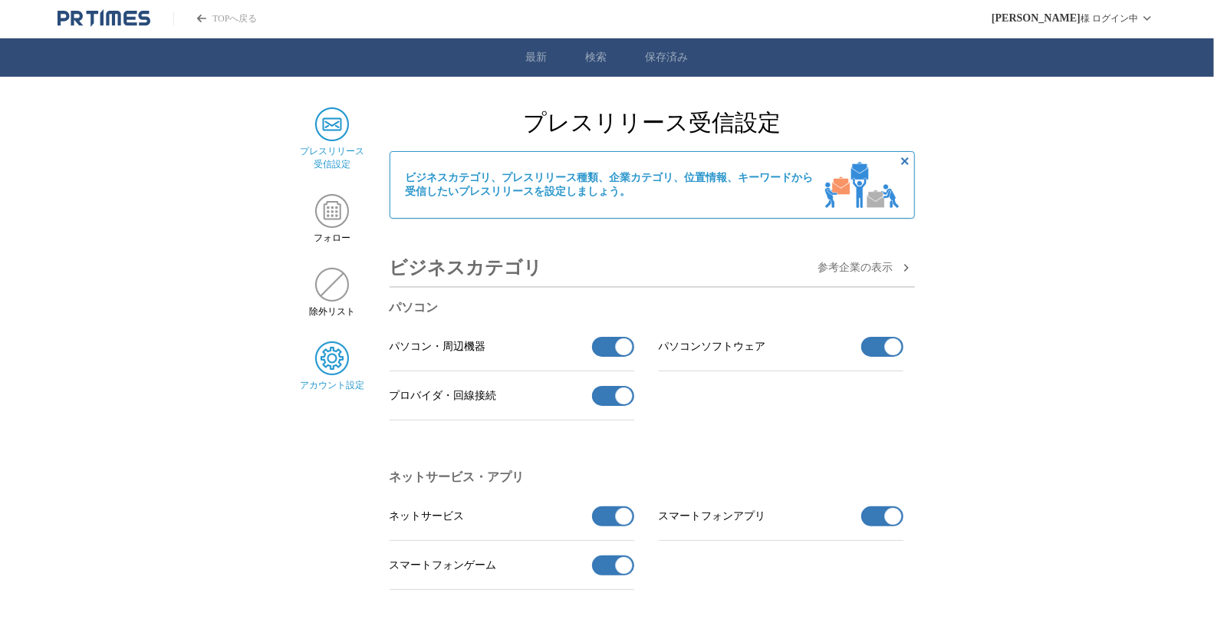
click at [336, 348] on img at bounding box center [332, 358] width 34 height 34
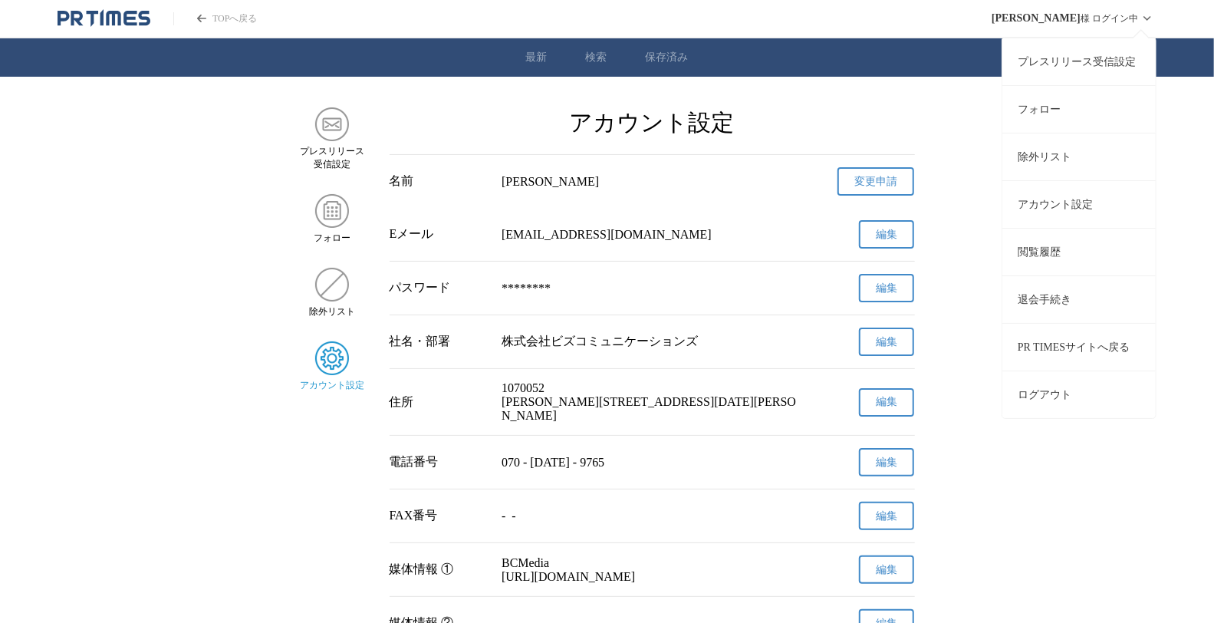
click at [1093, 24] on div "藤井 充 様 ログイン中 プレスリリース受信設定 フォロー 除外リスト アカウント設定 閲覧履歴 退会手続き PR TIMESサイトへ戻る ログアウト" at bounding box center [1074, 18] width 165 height 37
click at [1056, 12] on span "[PERSON_NAME]" at bounding box center [1036, 18] width 89 height 12
click at [1030, 334] on link "PR TIMESサイトへ戻る" at bounding box center [1078, 347] width 153 height 48
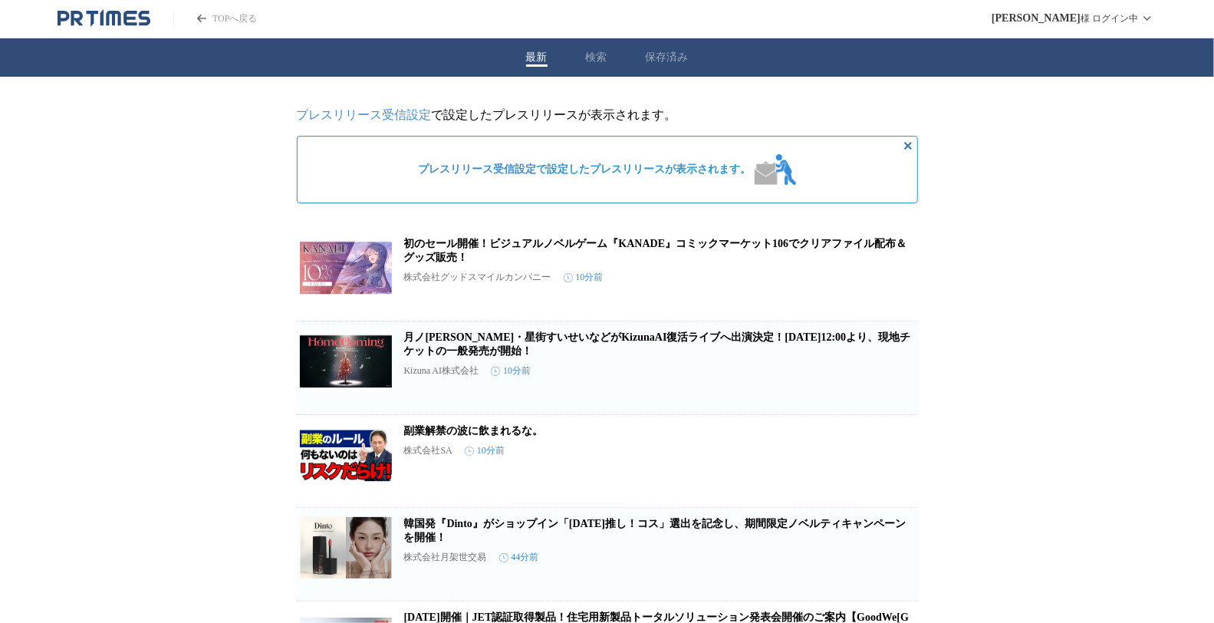
click at [118, 11] on icon "PR TIMESのトップページはこちら" at bounding box center [104, 18] width 93 height 18
click at [594, 245] on link "初のセール開催！ビジュアルノベルゲーム『KANADE』コミックマーケット106でクリアファイル配布＆グッズ販売！" at bounding box center [655, 250] width 503 height 25
